Goal: Task Accomplishment & Management: Manage account settings

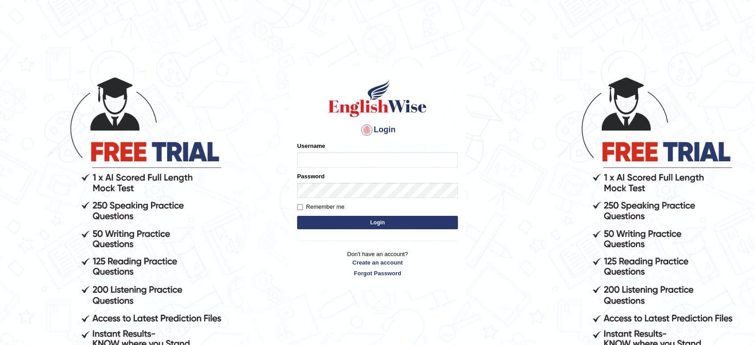
type input "bishnu12"
click at [377, 223] on button "Login" at bounding box center [377, 222] width 161 height 13
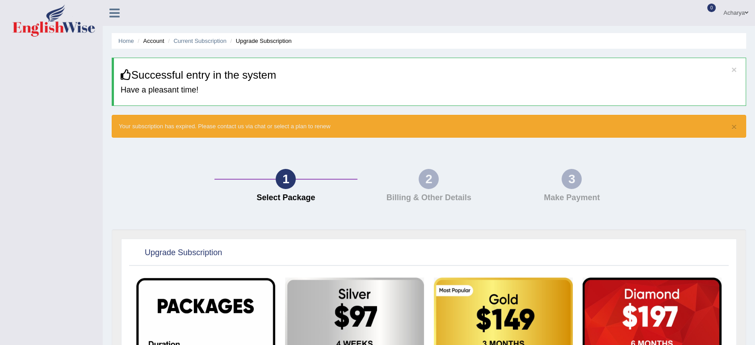
drag, startPoint x: 751, startPoint y: 224, endPoint x: 762, endPoint y: 224, distance: 10.3
click at [755, 224] on html "Toggle navigation Acharya Toggle navigation Username: Bishnu12 Access Type: Onl…" at bounding box center [377, 172] width 755 height 345
click at [121, 42] on link "Home" at bounding box center [126, 41] width 16 height 7
